Goal: Task Accomplishment & Management: Complete application form

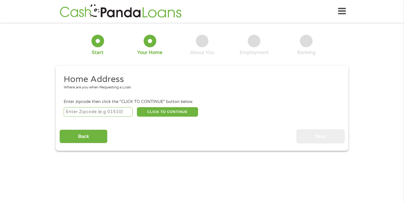
click at [94, 116] on input "number" at bounding box center [98, 112] width 69 height 10
type input "29464"
click at [163, 114] on button "CLICK TO CONTINUE" at bounding box center [167, 112] width 61 height 10
type input "29464"
type input "[GEOGRAPHIC_DATA]"
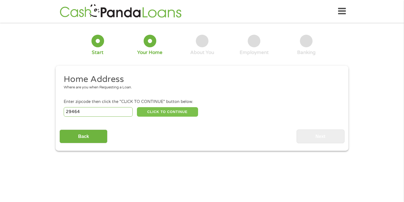
select select "[US_STATE]"
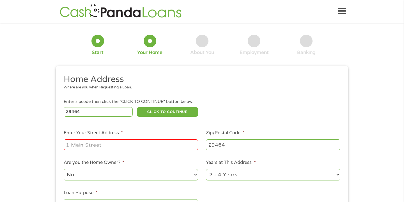
click at [151, 145] on input "Enter Your Street Address *" at bounding box center [131, 145] width 134 height 11
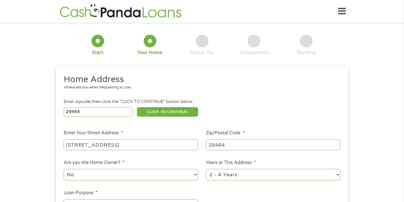
click at [84, 146] on input "[STREET_ADDRESS]" at bounding box center [131, 145] width 134 height 11
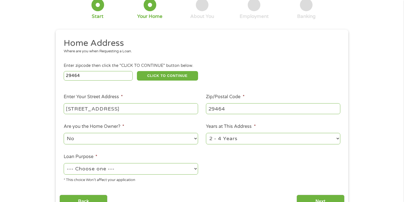
scroll to position [44, 0]
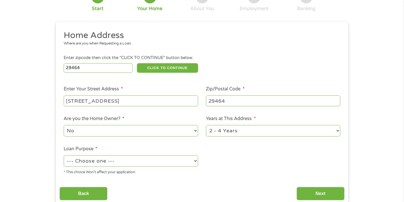
type input "[STREET_ADDRESS]"
click at [240, 122] on label "Years at This Address *" at bounding box center [231, 119] width 50 height 6
click at [240, 125] on select "1 Year or less 1 - 2 Years 2 - 4 Years Over 4 Years" at bounding box center [273, 130] width 134 height 11
click at [240, 126] on div "1 Year or less 1 - 2 Years 2 - 4 Years Over 4 Years" at bounding box center [273, 131] width 134 height 13
click at [240, 128] on select "1 Year or less 1 - 2 Years 2 - 4 Years Over 4 Years" at bounding box center [273, 130] width 134 height 11
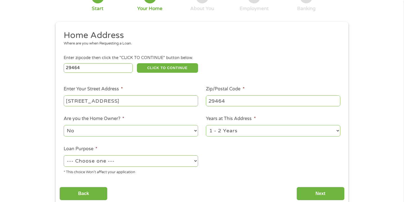
click at [242, 137] on select "1 Year or less 1 - 2 Years 2 - 4 Years Over 4 Years" at bounding box center [273, 130] width 134 height 11
select select "12months"
click at [138, 160] on select "--- Choose one --- Pay Bills Debt Consolidation Home Improvement Major Purchase…" at bounding box center [131, 161] width 134 height 11
select select "shorttermcash"
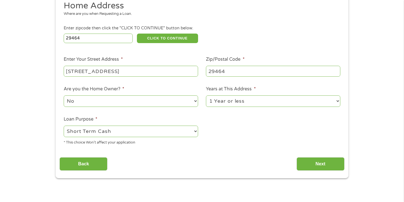
scroll to position [83, 0]
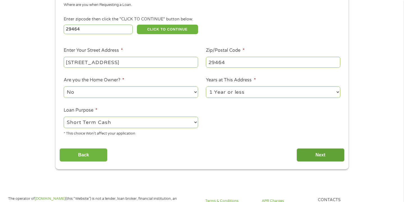
click at [325, 156] on input "Next" at bounding box center [320, 156] width 48 height 14
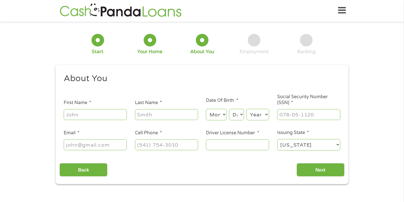
scroll to position [0, 0]
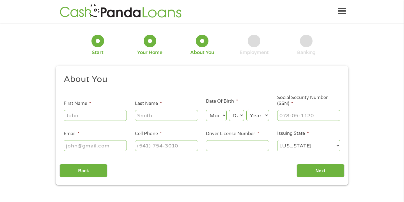
click at [103, 115] on input "First Name *" at bounding box center [95, 115] width 63 height 11
type input "h"
type input "[PERSON_NAME]"
select select "8"
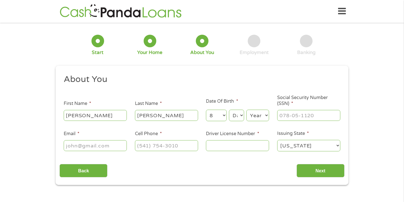
click at [219, 113] on select "Month 1 2 3 4 5 6 7 8 9 10 11 12" at bounding box center [216, 115] width 20 height 11
click at [239, 114] on select "Day 1 2 3 4 5 6 7 8 9 10 11 12 13 14 15 16 17 18 19 20 21 22 23 24 25 26 27 28 …" at bounding box center [236, 115] width 15 height 11
select select "20"
click at [253, 118] on select "Year [DATE] 2006 2005 2004 2003 2002 2001 2000 1999 1998 1997 1996 1995 1994 19…" at bounding box center [257, 115] width 23 height 11
select select "1996"
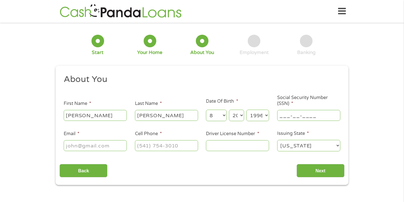
click at [300, 118] on input "___-__-____" at bounding box center [308, 115] width 63 height 11
type input "409-81-5337"
click at [88, 145] on input "Email *" at bounding box center [95, 145] width 63 height 11
type input "[EMAIL_ADDRESS][DOMAIN_NAME]"
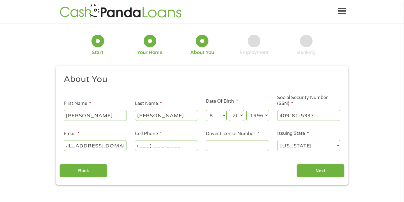
scroll to position [0, 0]
type input "[PHONE_NUMBER]"
type input "102782504"
click at [306, 170] on input "Next" at bounding box center [320, 171] width 48 height 14
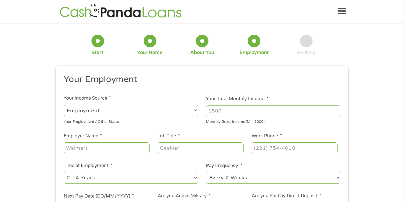
click at [298, 115] on input "Your Total Monthly Income *" at bounding box center [273, 111] width 134 height 11
type input "4900"
click at [130, 145] on input "Employer Name *" at bounding box center [107, 148] width 86 height 11
type input "Newtek"
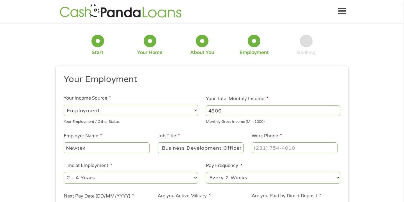
type input "VP Business Development Officer"
type input "[PHONE_NUMBER]"
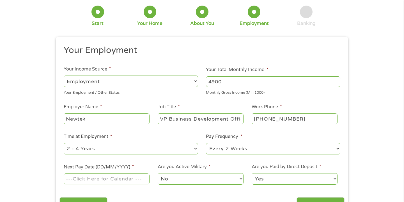
scroll to position [46, 0]
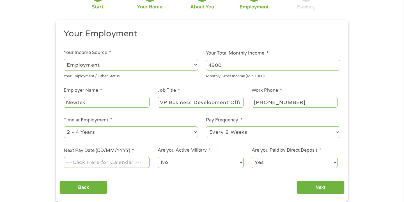
click at [126, 133] on select "--- Choose one --- 1 Year or less 1 - 2 Years 2 - 4 Years Over 4 Years" at bounding box center [131, 132] width 134 height 11
select select "60months"
click at [234, 137] on select "--- Choose one --- Every 2 Weeks Every Week Monthly Semi-Monthly" at bounding box center [273, 132] width 134 height 11
select select "semimonthly"
click at [123, 166] on input "Next Pay Date (DD/MM/YYYY) *" at bounding box center [107, 162] width 86 height 11
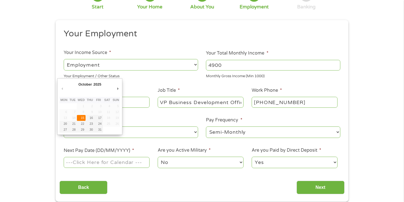
type input "[DATE]"
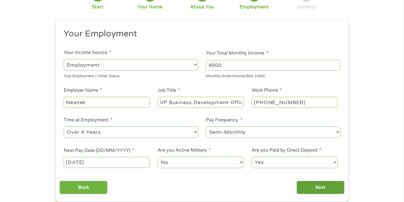
click at [319, 188] on input "Next" at bounding box center [320, 188] width 48 height 14
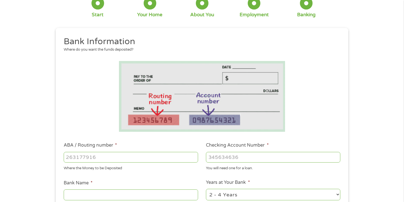
scroll to position [44, 0]
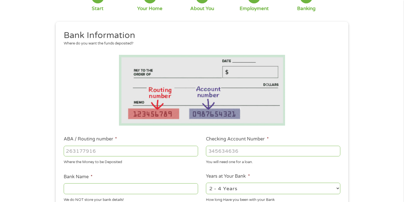
click at [131, 149] on input "ABA / Routing number *" at bounding box center [131, 151] width 134 height 11
type input "267084131"
type input "[PERSON_NAME] [PERSON_NAME] BANK NA"
type input "267084131"
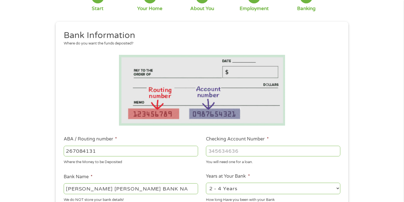
click at [252, 155] on input "Checking Account Number *" at bounding box center [273, 151] width 134 height 11
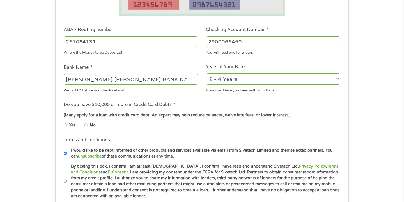
scroll to position [156, 0]
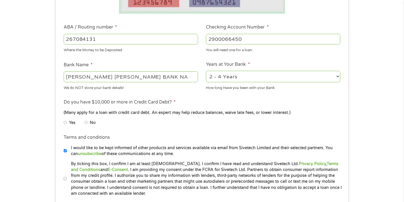
type input "2900066450"
click at [90, 126] on li "No" at bounding box center [94, 123] width 20 height 11
click at [87, 121] on input "No" at bounding box center [85, 122] width 3 height 9
radio input "true"
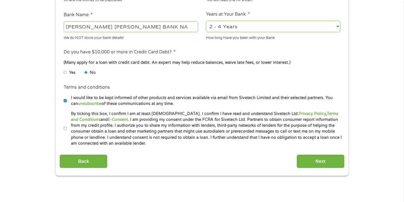
scroll to position [215, 0]
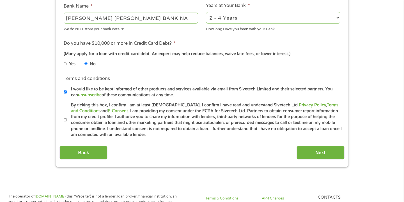
click at [66, 124] on input "By ticking this box, I confirm I am at least [DEMOGRAPHIC_DATA]. I confirm I ha…" at bounding box center [65, 120] width 3 height 9
checkbox input "true"
click at [319, 155] on input "Next" at bounding box center [320, 153] width 48 height 14
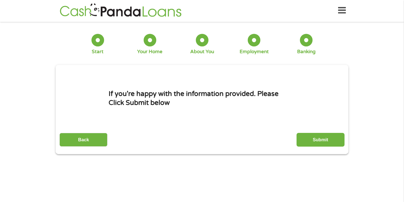
scroll to position [0, 0]
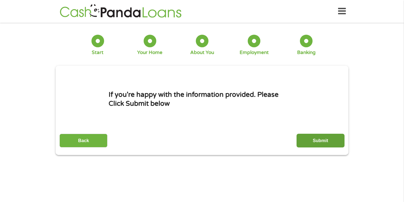
click at [321, 145] on input "Submit" at bounding box center [320, 141] width 48 height 14
